Goal: Task Accomplishment & Management: Manage account settings

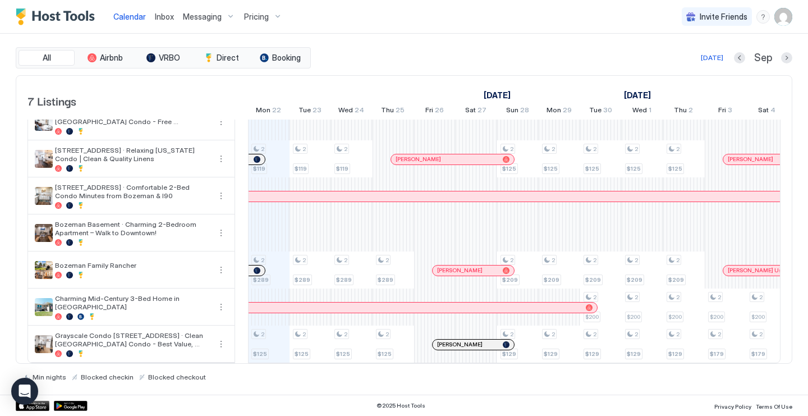
scroll to position [16, 0]
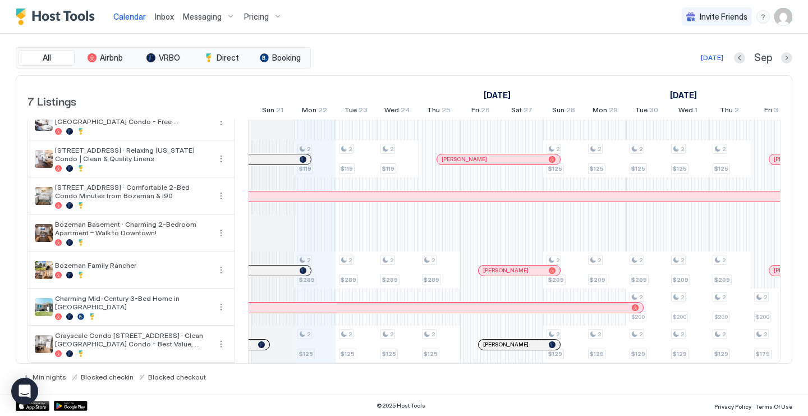
click at [279, 269] on div at bounding box center [278, 270] width 9 height 9
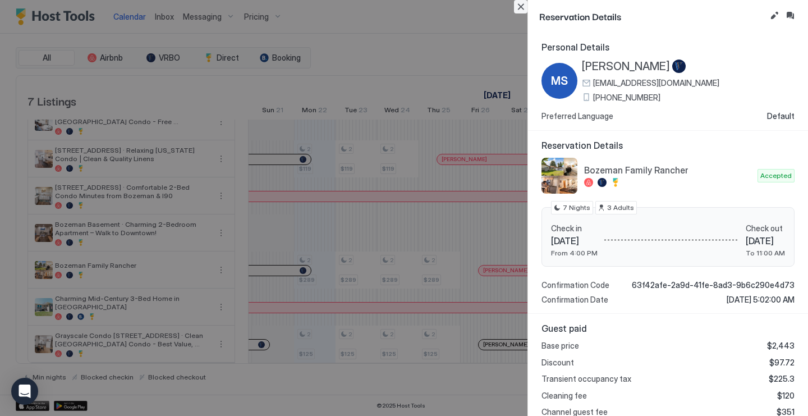
click at [521, 10] on button "Close" at bounding box center [520, 6] width 13 height 13
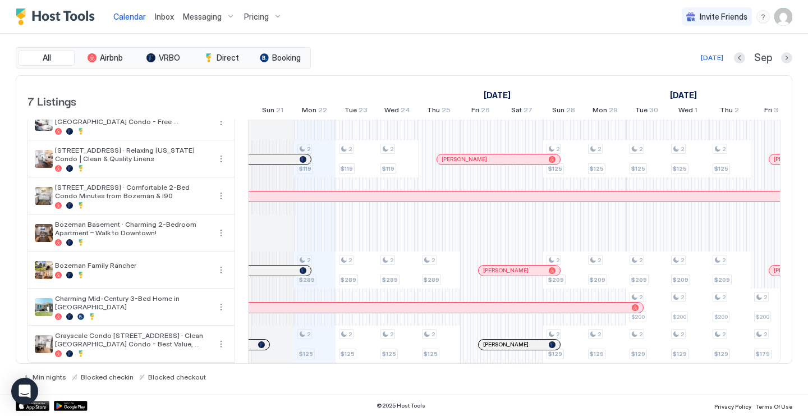
click at [164, 13] on span "Inbox" at bounding box center [164, 17] width 19 height 10
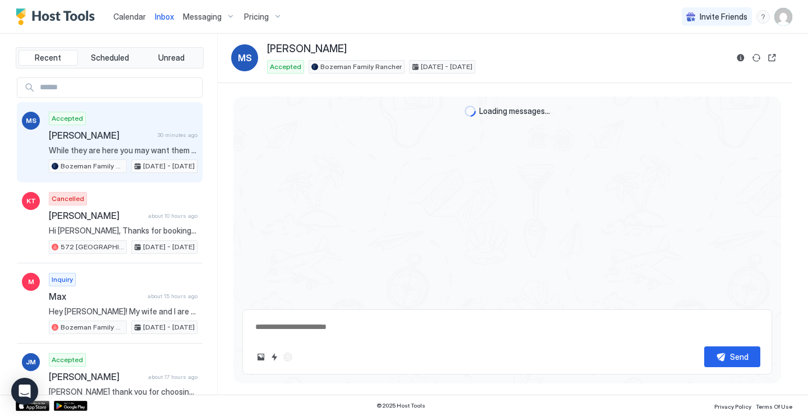
scroll to position [1600, 0]
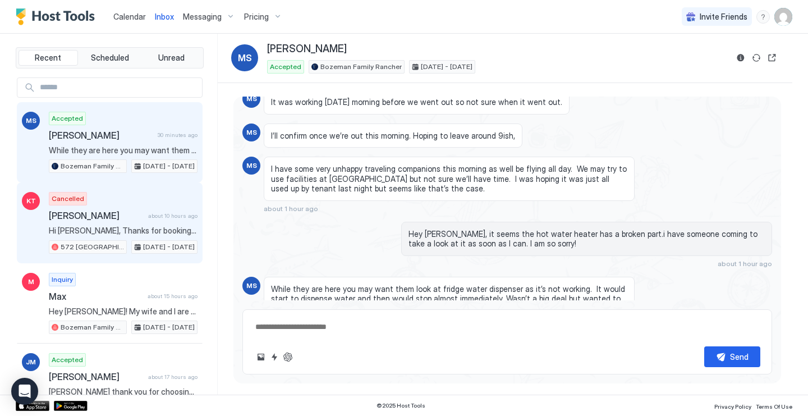
click at [145, 208] on div "Cancelled Kathleen Thoren about 10 hours ago Hi Kathleen, Thanks for booking ou…" at bounding box center [123, 223] width 149 height 62
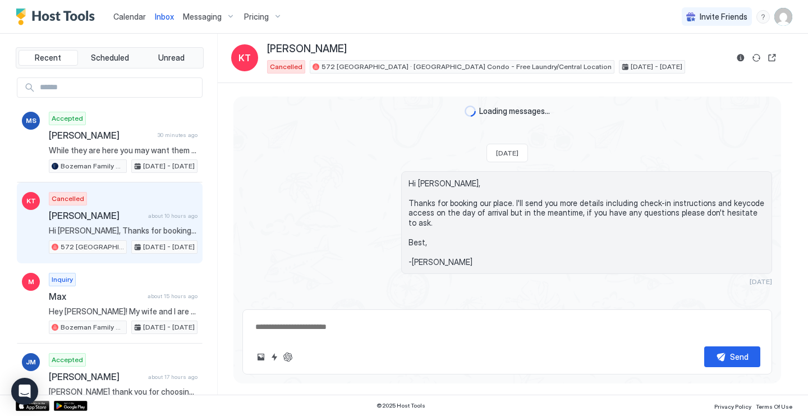
scroll to position [699, 0]
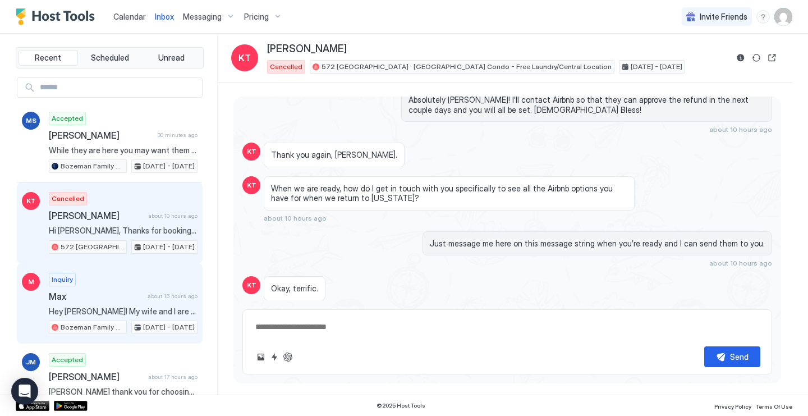
click at [132, 278] on div "Inquiry Max about 15 hours ago Hey Sarah! My wife and I are musicians from Texa…" at bounding box center [123, 304] width 149 height 62
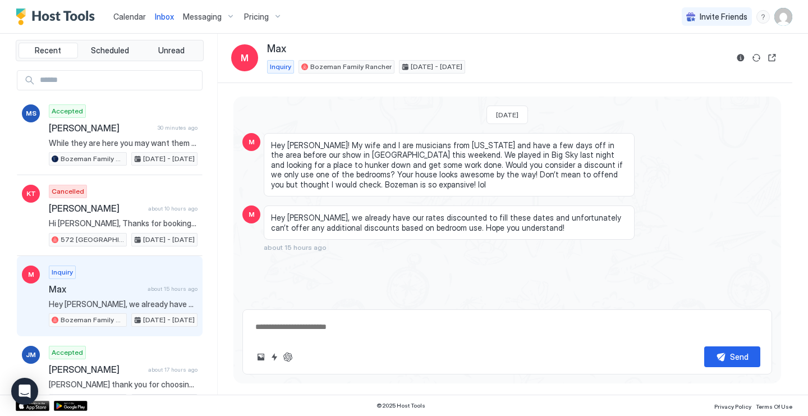
scroll to position [9, 0]
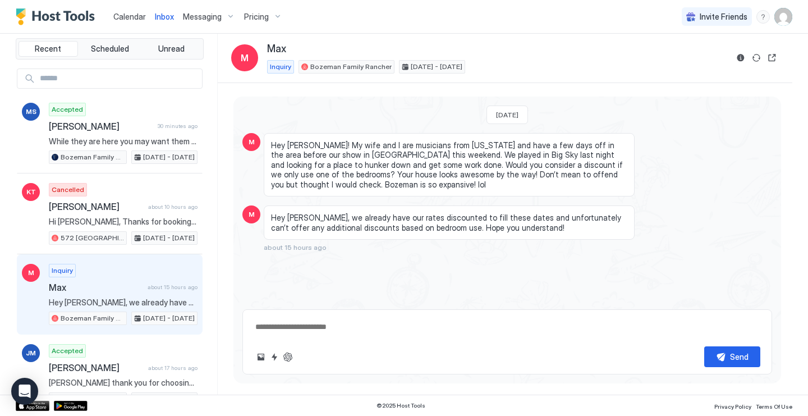
click at [133, 16] on span "Calendar" at bounding box center [129, 17] width 33 height 10
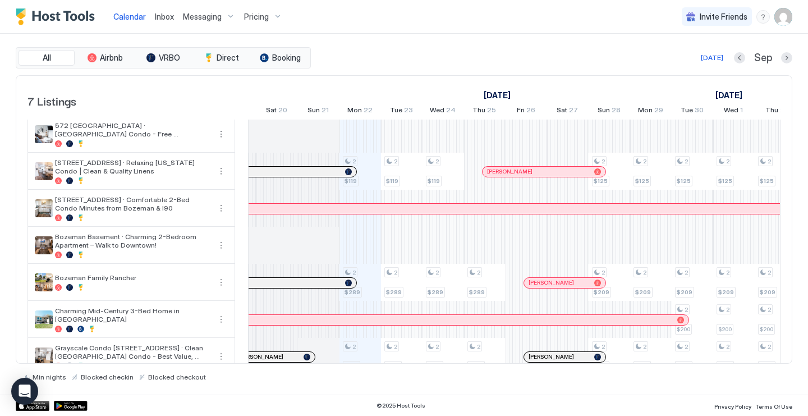
scroll to position [5, 0]
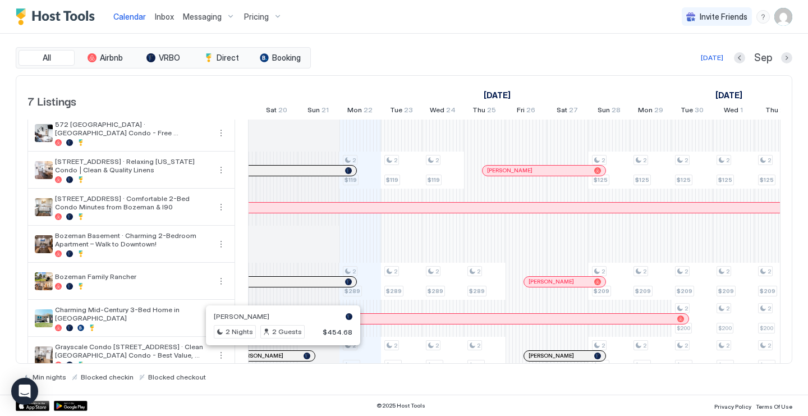
click at [278, 356] on div at bounding box center [278, 355] width 9 height 9
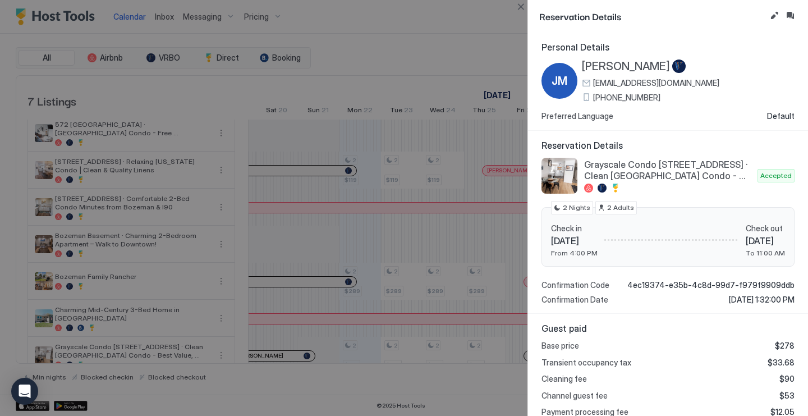
scroll to position [0, 0]
click at [789, 15] on button "Inbox" at bounding box center [789, 15] width 13 height 13
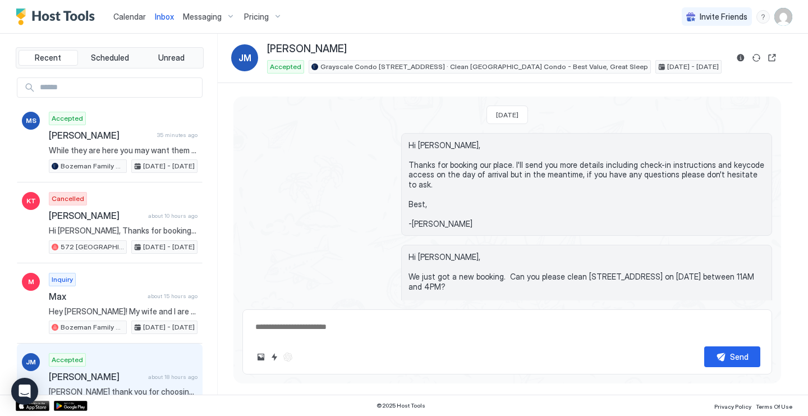
type textarea "*"
